Goal: Task Accomplishment & Management: Use online tool/utility

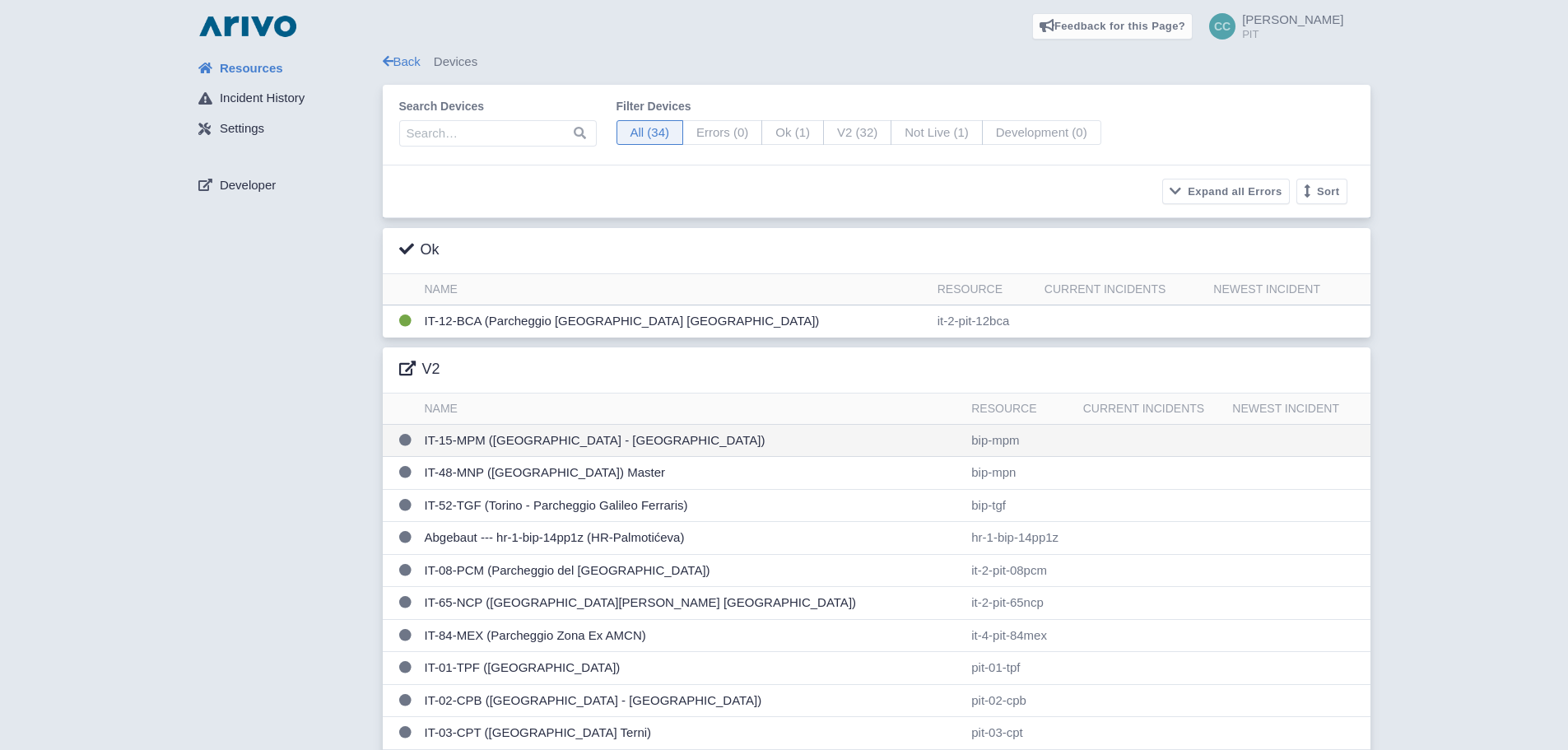
click at [610, 440] on td "IT-15-MPM ([GEOGRAPHIC_DATA] - [GEOGRAPHIC_DATA])" at bounding box center [692, 440] width 548 height 33
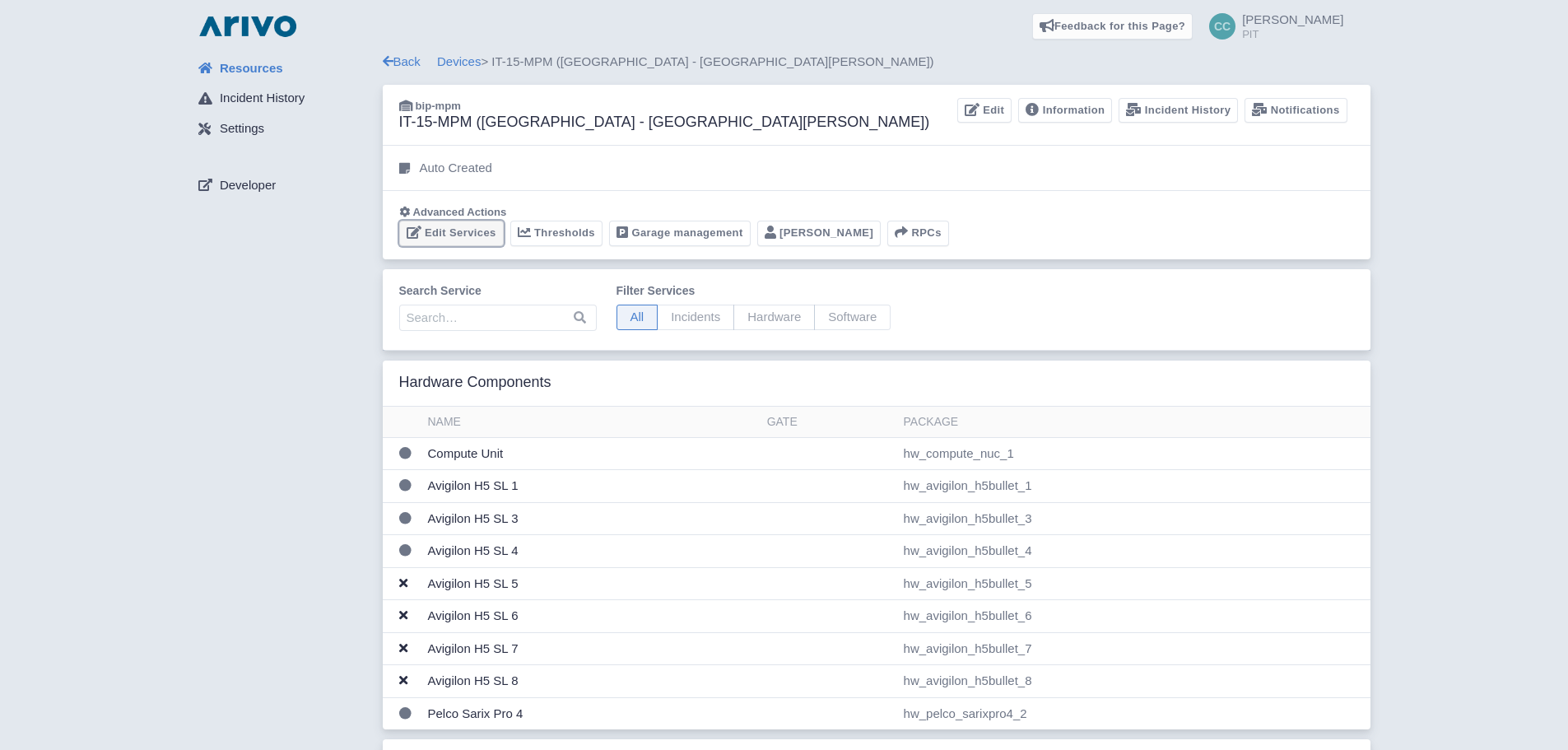
click at [478, 234] on link "Edit Services" at bounding box center [451, 233] width 105 height 26
click at [440, 241] on link "Edit Services" at bounding box center [451, 233] width 105 height 26
